Goal: Information Seeking & Learning: Check status

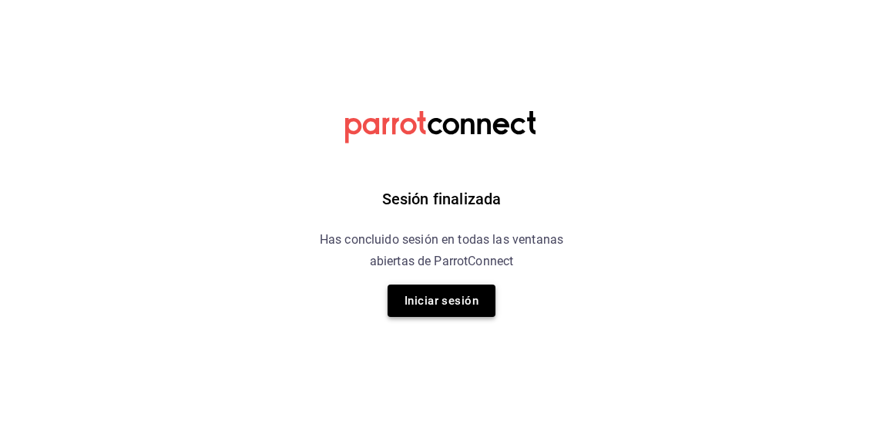
click at [450, 310] on button "Iniciar sesión" at bounding box center [441, 300] width 108 height 32
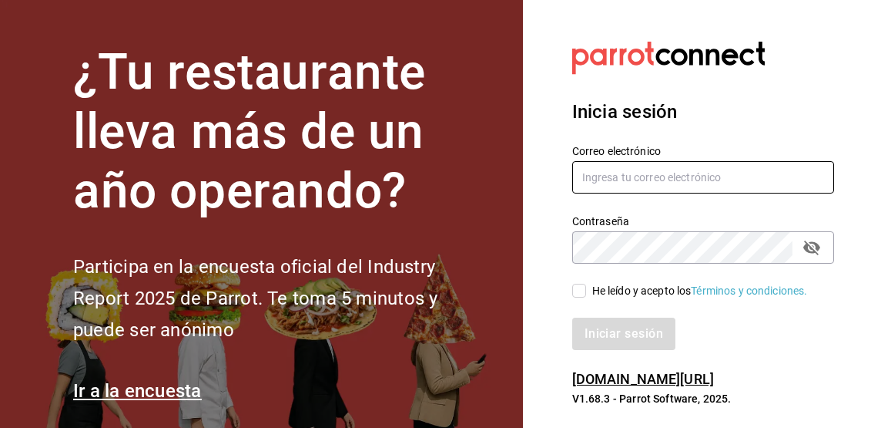
click at [685, 193] on input "text" at bounding box center [703, 177] width 262 height 32
type input "fatimabm@foodinmotion.mx"
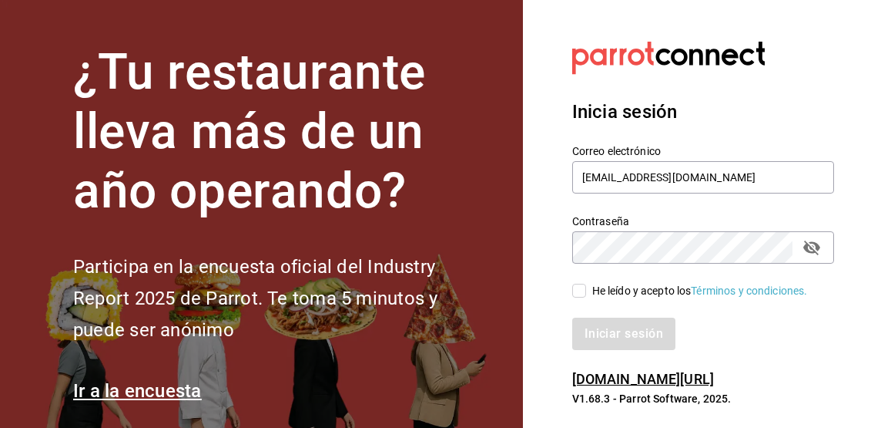
click at [582, 295] on input "He leído y acepto los Términos y condiciones." at bounding box center [579, 290] width 14 height 14
checkbox input "true"
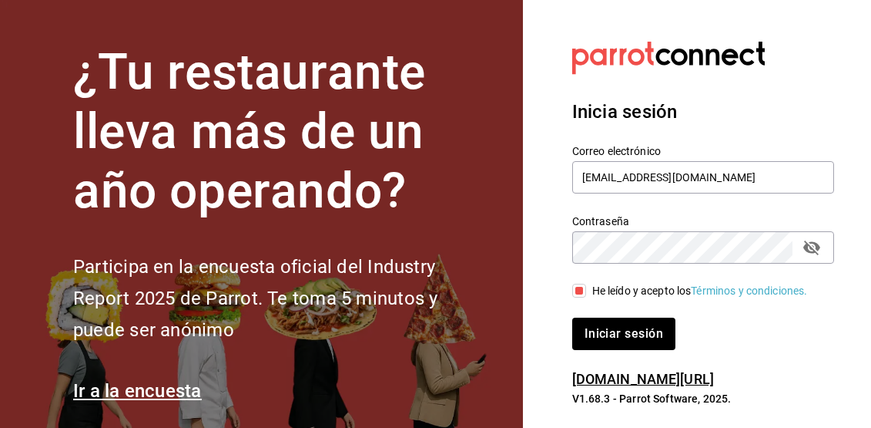
click at [606, 353] on div "Inicia sesión Correo electrónico fatimabm@foodinmotion.mx Contraseña Contraseña…" at bounding box center [703, 223] width 262 height 289
click at [632, 325] on button "Iniciar sesión" at bounding box center [624, 333] width 105 height 32
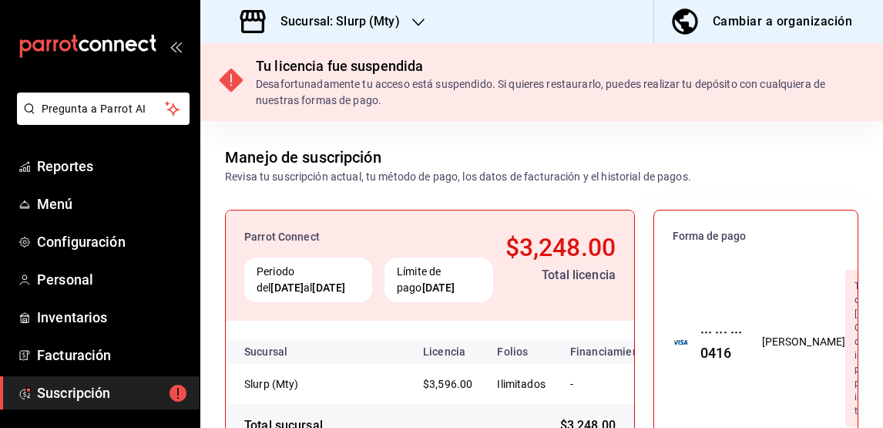
click at [315, 16] on h3 "Sucursal: Slurp (Mty)" at bounding box center [334, 21] width 132 height 18
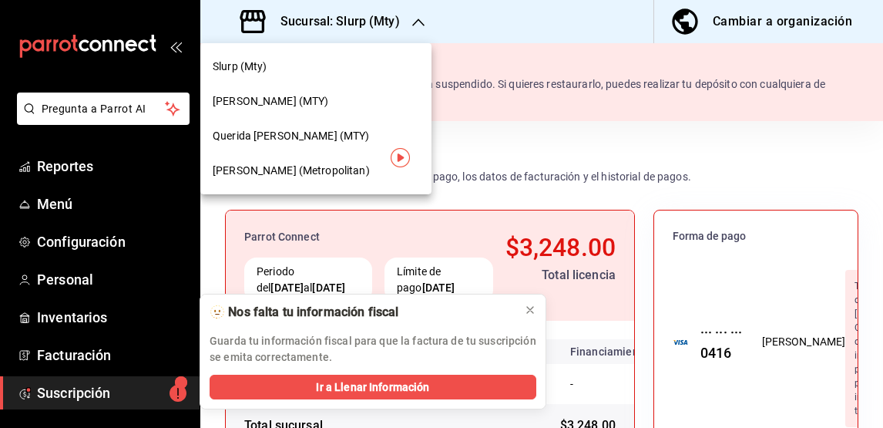
click at [304, 143] on span "Querida [PERSON_NAME] (MTY)" at bounding box center [291, 136] width 157 height 16
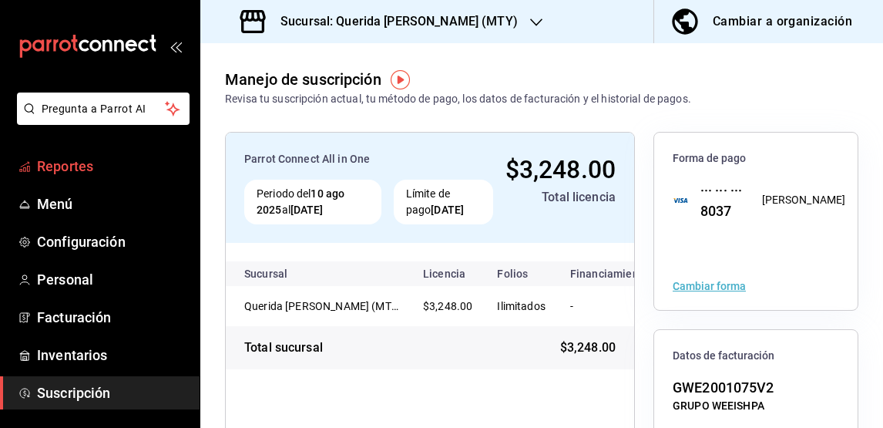
click at [125, 168] on span "Reportes" at bounding box center [112, 166] width 150 height 21
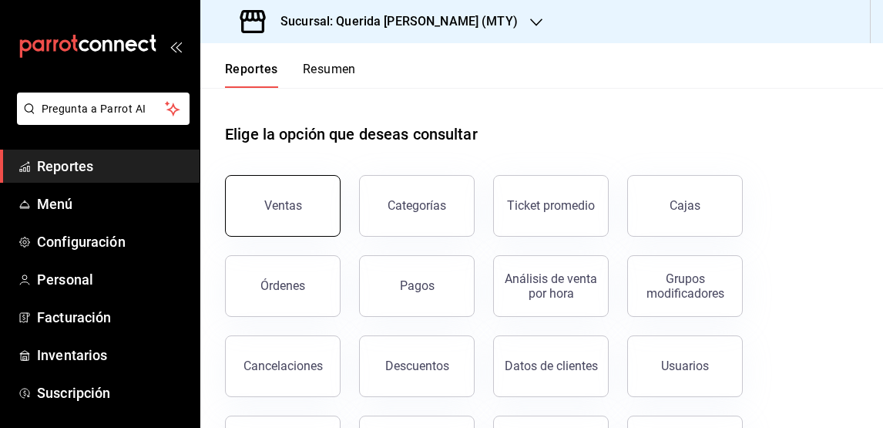
click at [321, 220] on button "Ventas" at bounding box center [283, 206] width 116 height 62
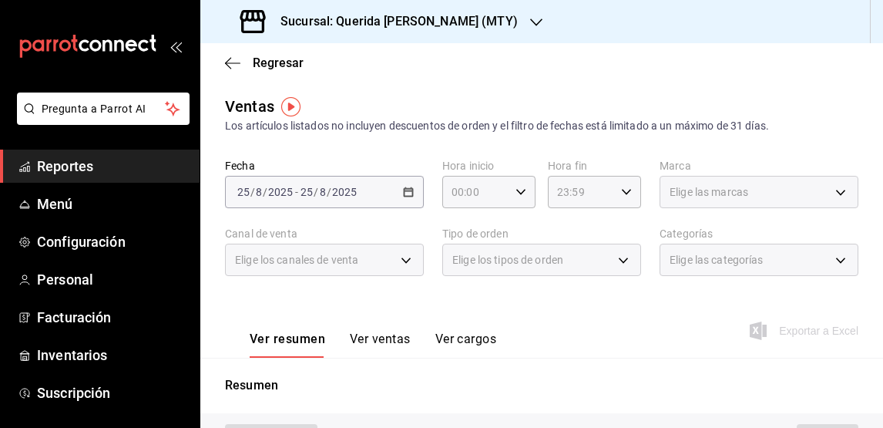
click at [397, 194] on div "[DATE] [DATE] - [DATE] [DATE]" at bounding box center [324, 192] width 199 height 32
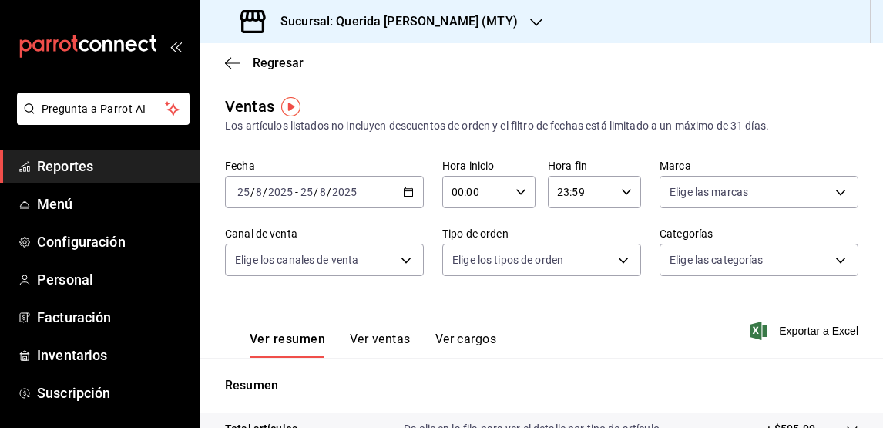
click at [405, 195] on icon "button" at bounding box center [408, 191] width 11 height 11
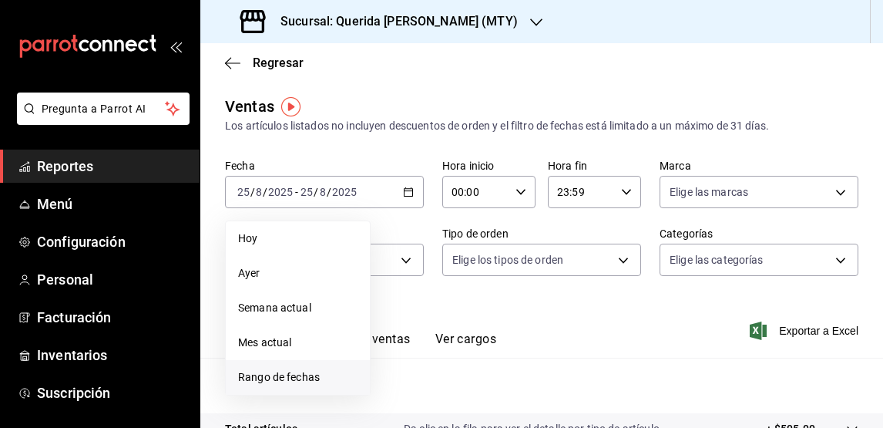
click at [330, 371] on span "Rango de fechas" at bounding box center [297, 377] width 119 height 16
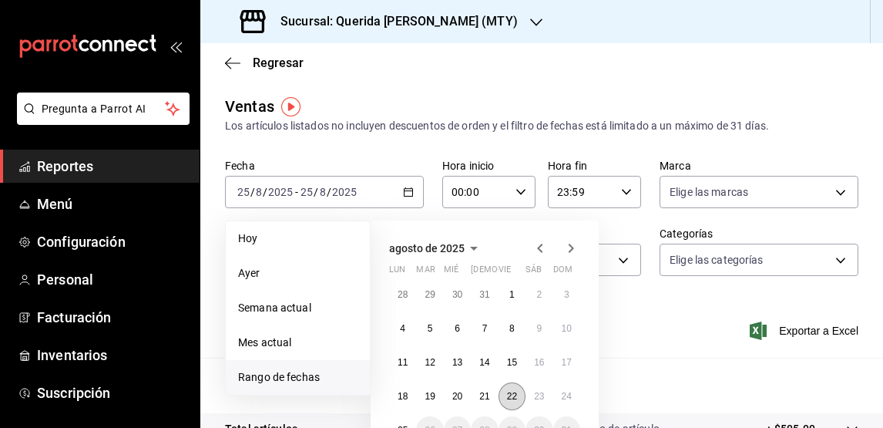
click at [513, 398] on abbr "22" at bounding box center [512, 396] width 10 height 11
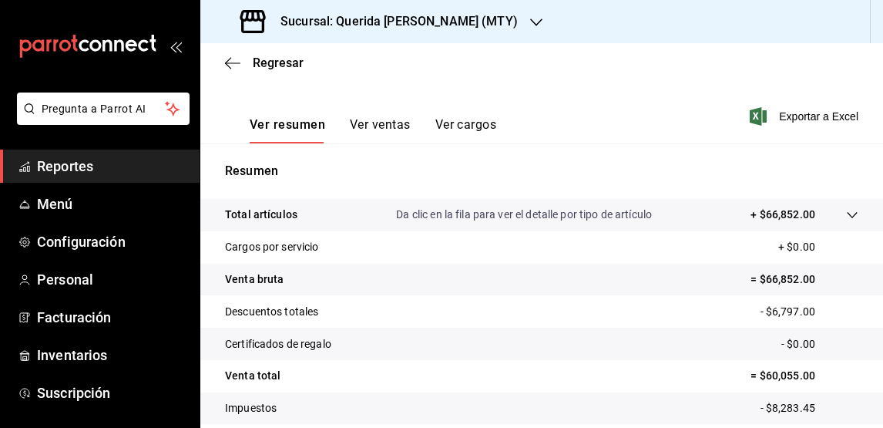
scroll to position [215, 0]
click at [366, 118] on button "Ver ventas" at bounding box center [380, 129] width 61 height 26
